Goal: Download file/media

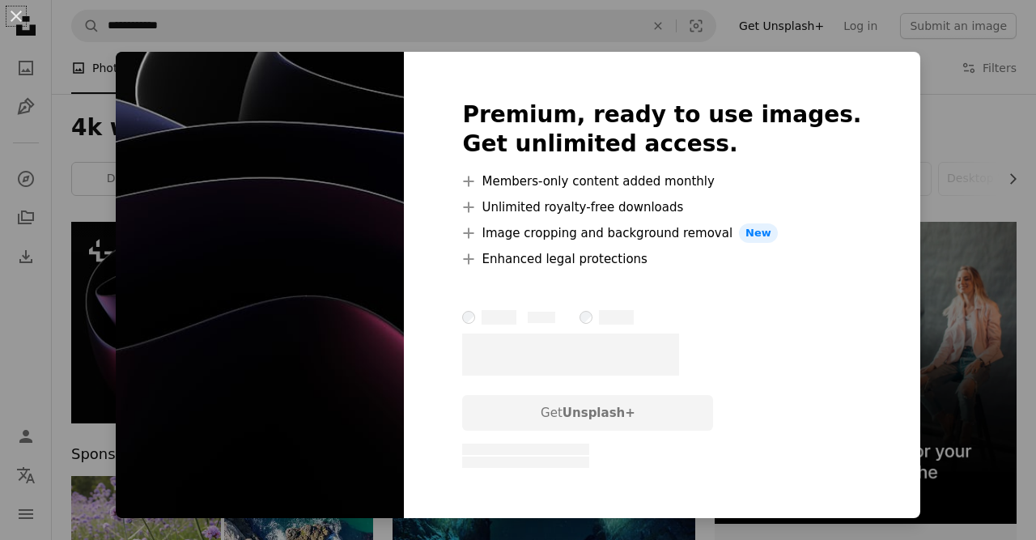
scroll to position [126, 0]
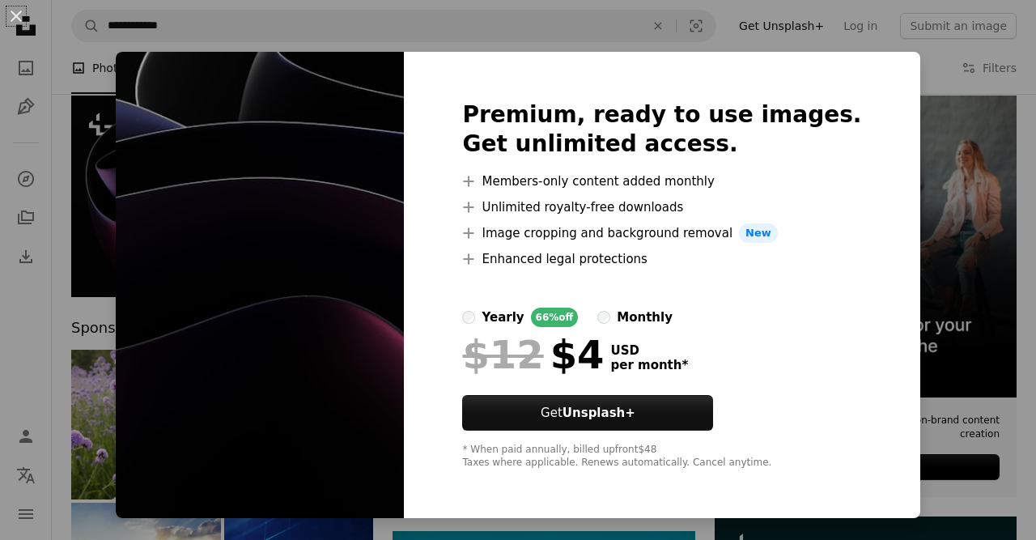
click at [393, 196] on img at bounding box center [260, 285] width 288 height 466
click at [117, 117] on div "An X shape Premium, ready to use images. Get unlimited access. A plus sign Memb…" at bounding box center [518, 270] width 1036 height 540
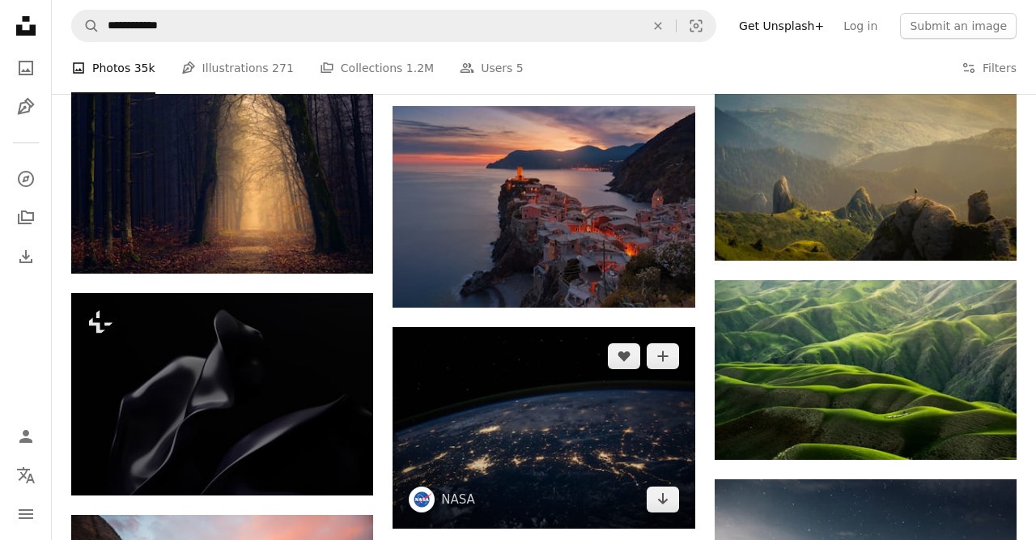
scroll to position [772, 0]
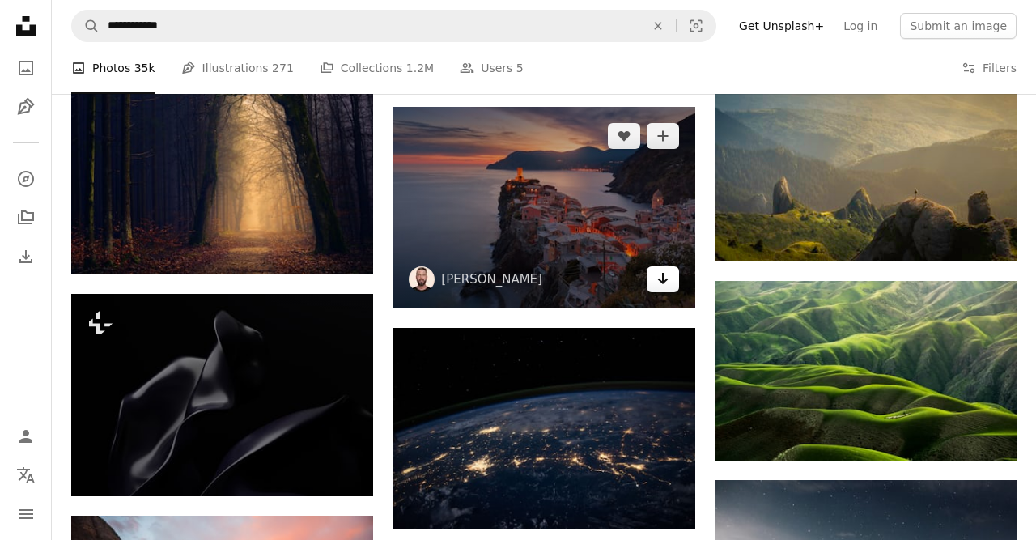
click at [664, 279] on icon "Arrow pointing down" at bounding box center [663, 278] width 13 height 19
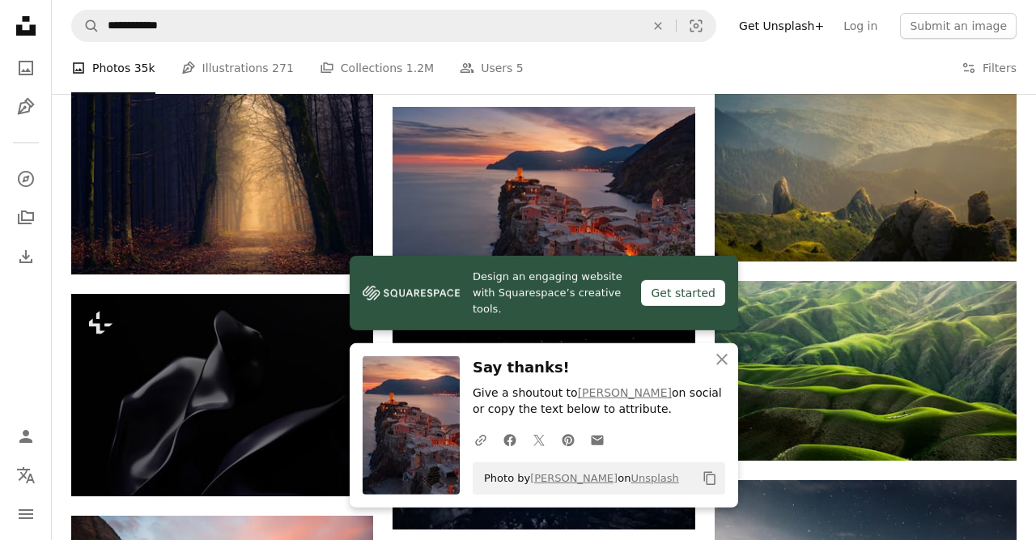
click at [677, 22] on div "Find visuals sitewide" at bounding box center [676, 25] width 1 height 13
click at [718, 358] on icon "An X shape" at bounding box center [722, 359] width 19 height 19
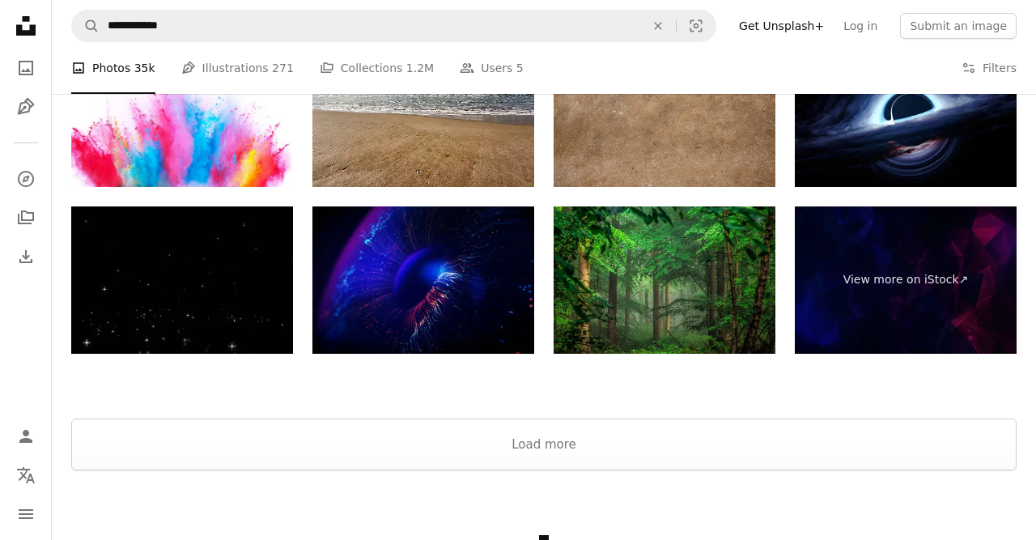
scroll to position [1985, 0]
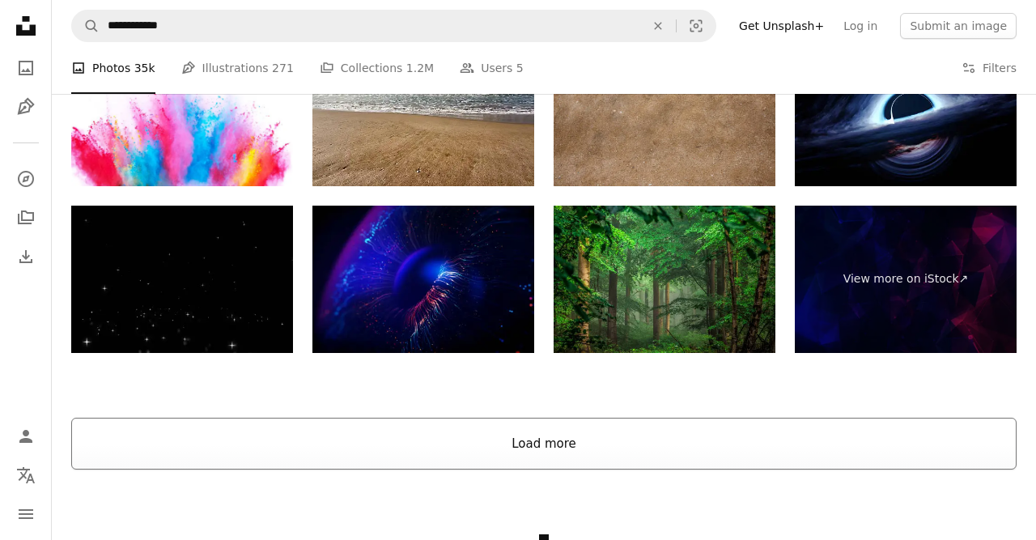
click at [547, 444] on button "Load more" at bounding box center [544, 444] width 946 height 52
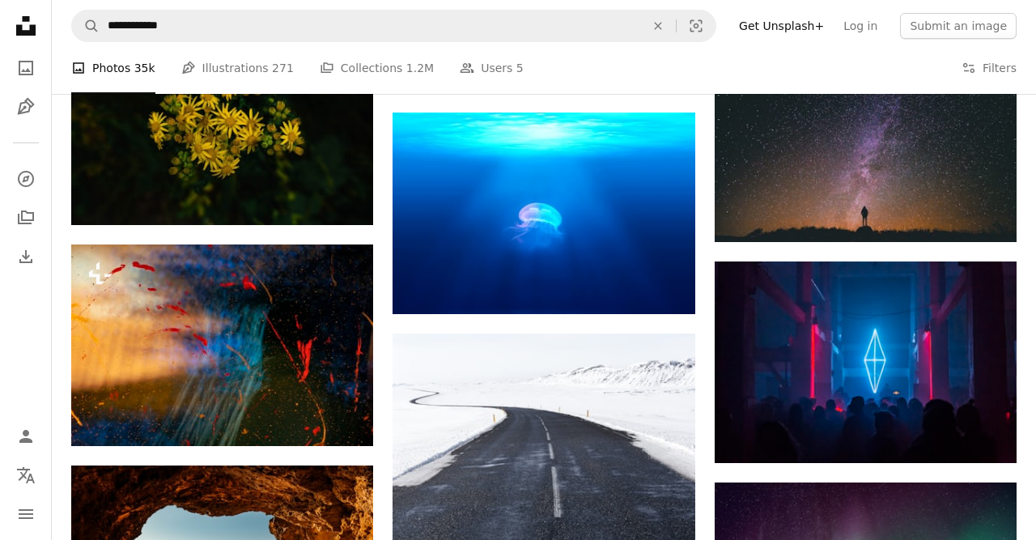
scroll to position [7075, 0]
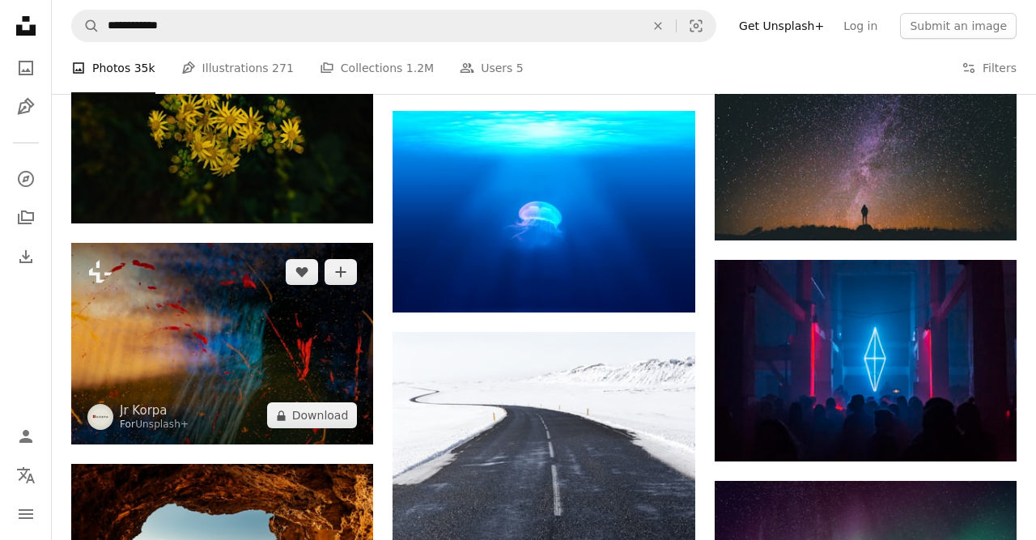
click at [187, 369] on img at bounding box center [222, 344] width 302 height 202
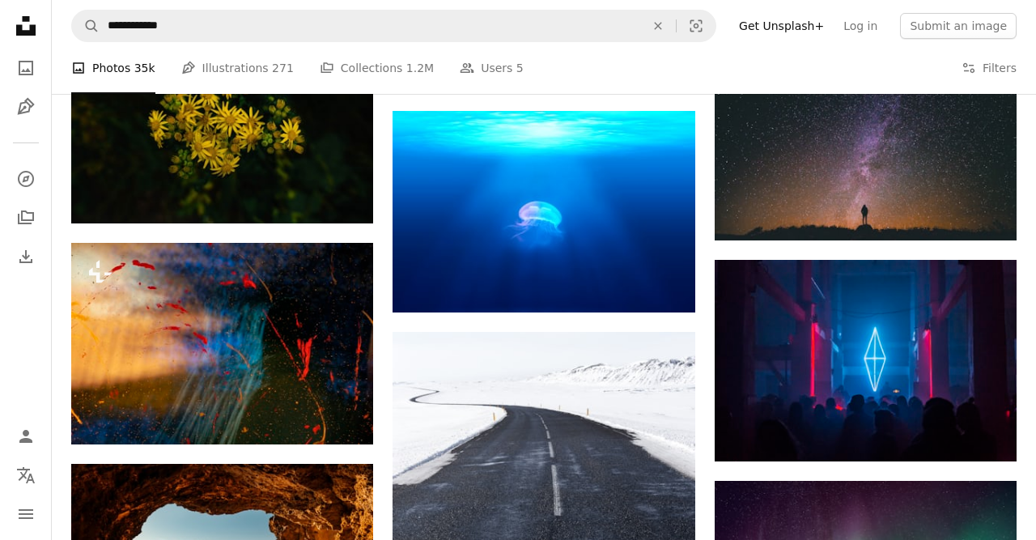
scroll to position [7075, 0]
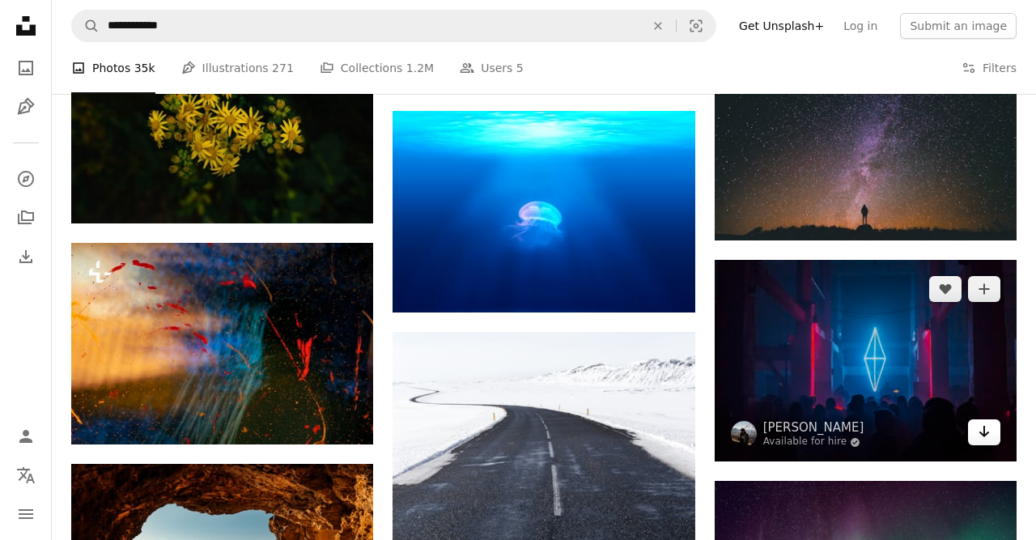
click at [991, 436] on link "Arrow pointing down" at bounding box center [984, 432] width 32 height 26
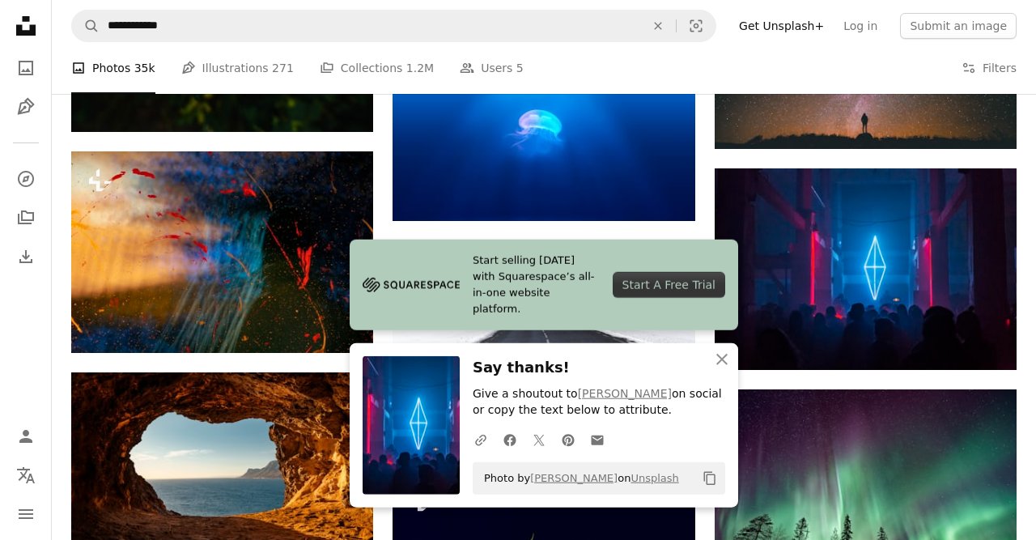
scroll to position [7169, 0]
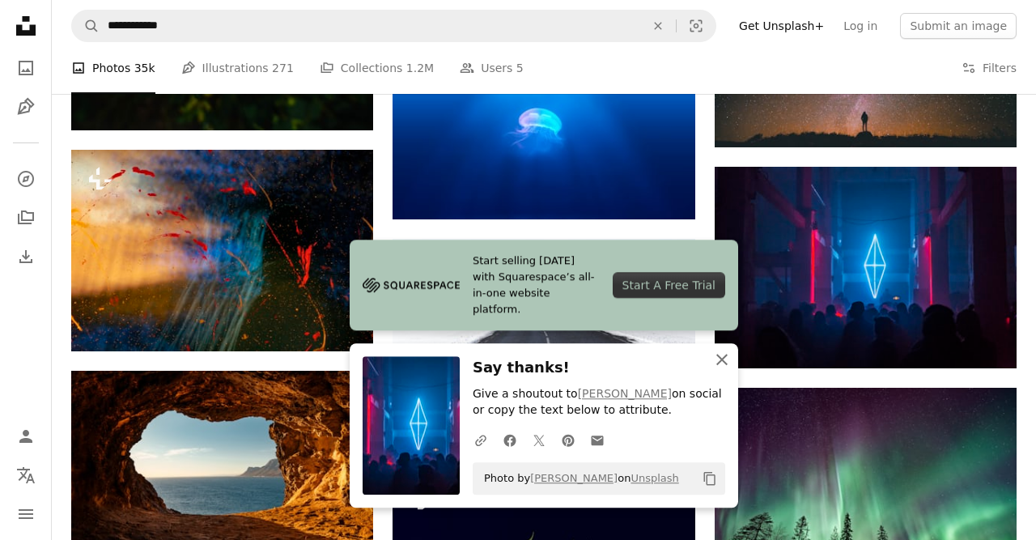
click at [721, 360] on icon "An X shape" at bounding box center [722, 359] width 19 height 19
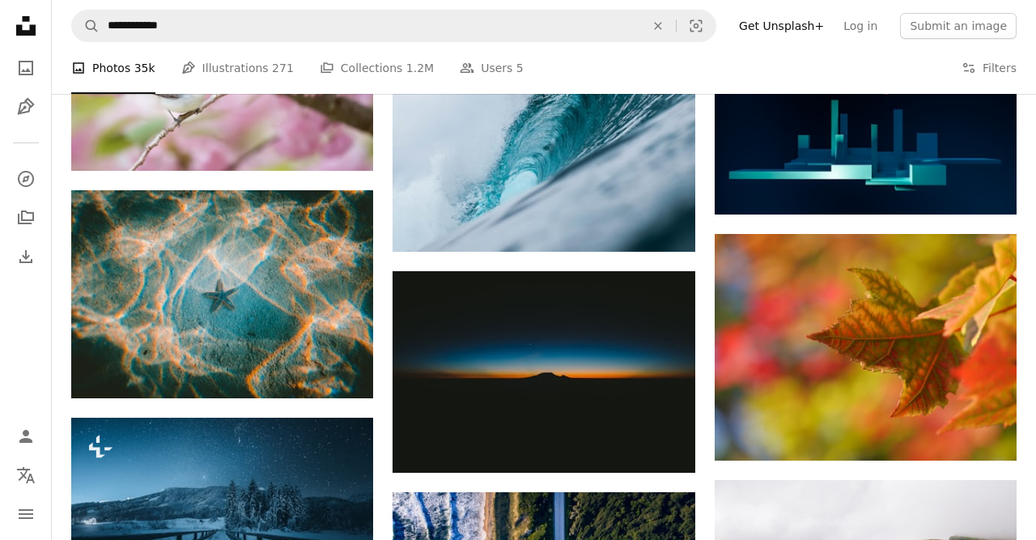
scroll to position [8637, 0]
